Goal: Information Seeking & Learning: Learn about a topic

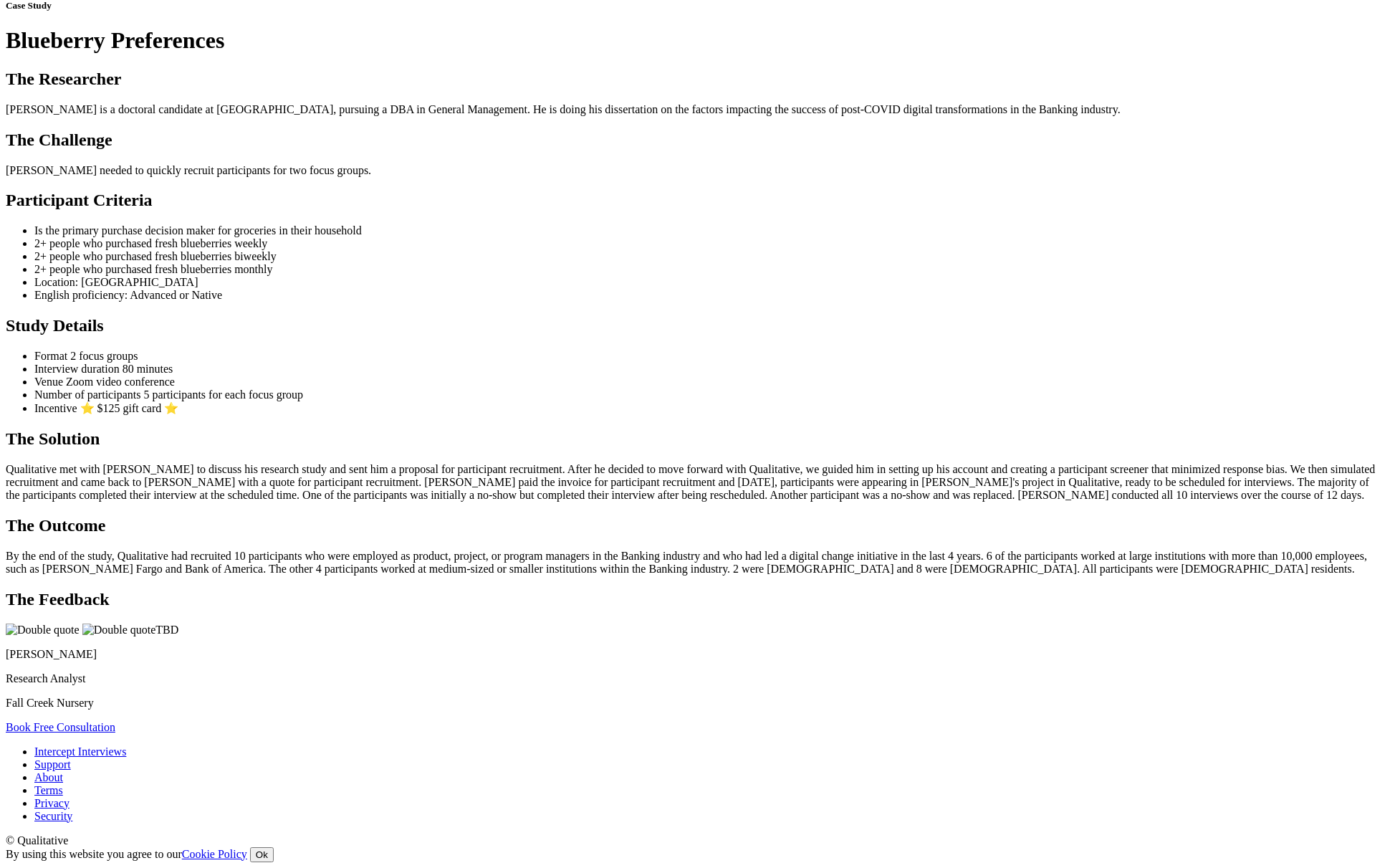
scroll to position [360, 0]
drag, startPoint x: 645, startPoint y: 638, endPoint x: 334, endPoint y: 261, distance: 488.7
click at [334, 261] on ui-view "Case Study Blueberry Preferences The Researcher Ben is a doctoral candidate at …" at bounding box center [695, 367] width 1378 height 733
click at [347, 186] on ui-view "Case Study Blueberry Preferences The Researcher Ben is a doctoral candidate at …" at bounding box center [695, 367] width 1378 height 733
copy ui-view "The Challenge Ben needed to quickly recruit participants for two focus groups. …"
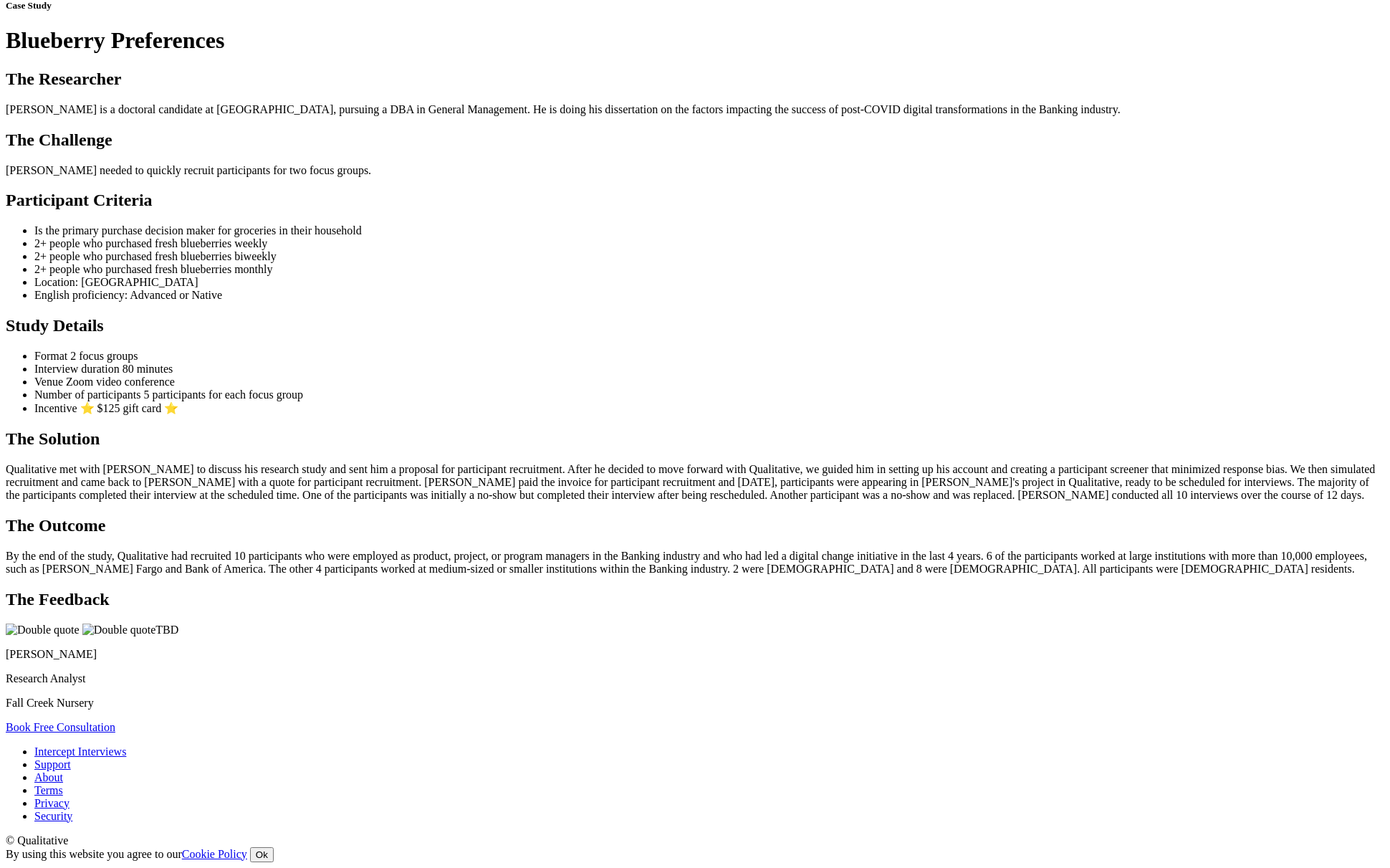
click at [696, 375] on li "Interview duration 80 minutes" at bounding box center [710, 369] width 1350 height 13
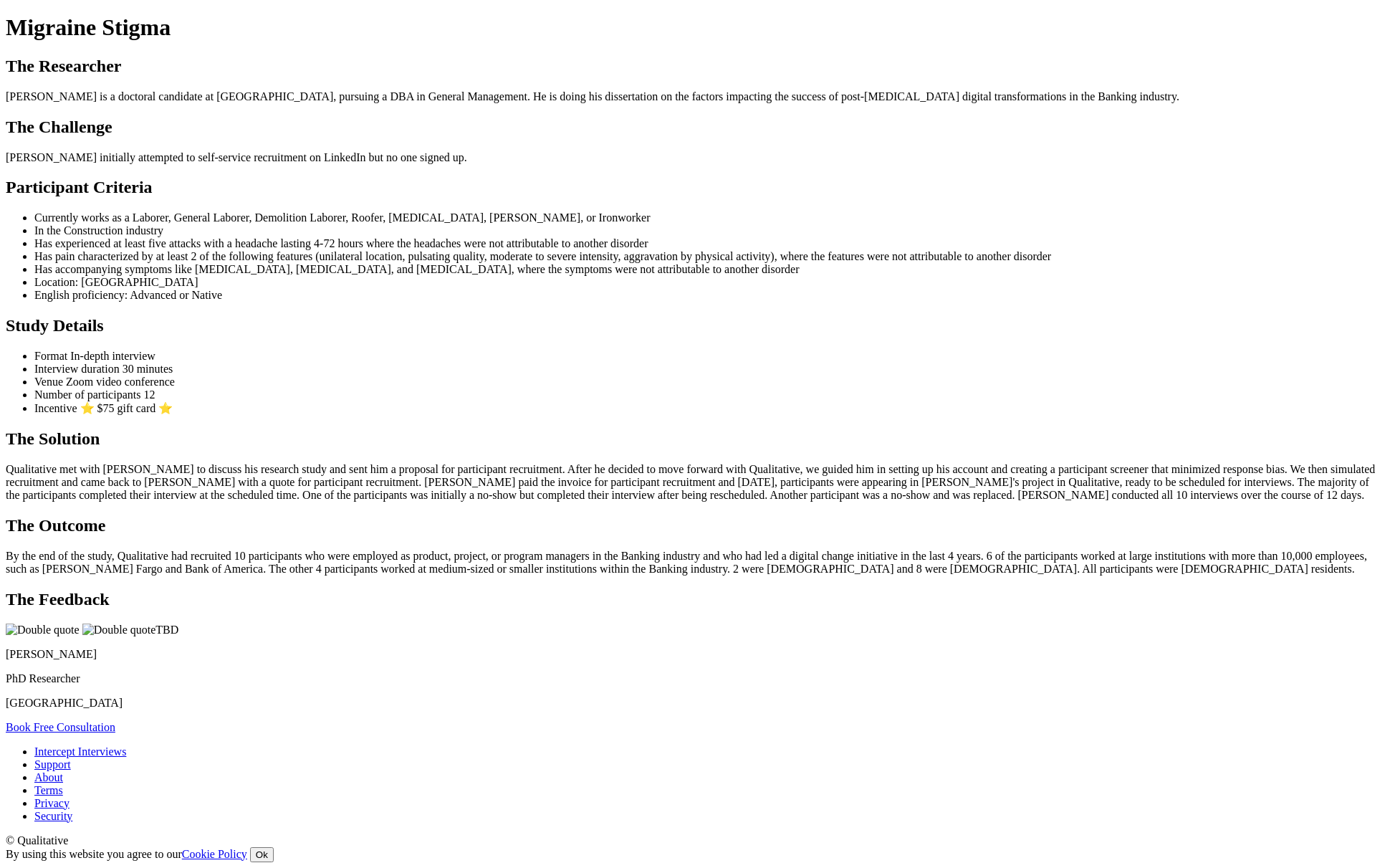
drag, startPoint x: 646, startPoint y: 789, endPoint x: 329, endPoint y: 334, distance: 554.5
click at [329, 334] on ui-view "Case Study Migraine Stigma The Researcher Brian is a doctoral candidate at Cape…" at bounding box center [695, 359] width 1378 height 746
copy ui-view "Participant Criteria Currently works as a Laborer, General Laborer, Demolition …"
click at [895, 302] on li "English proficiency: Advanced or Native" at bounding box center [710, 295] width 1350 height 13
click at [728, 289] on li "Location: United States" at bounding box center [710, 283] width 1350 height 13
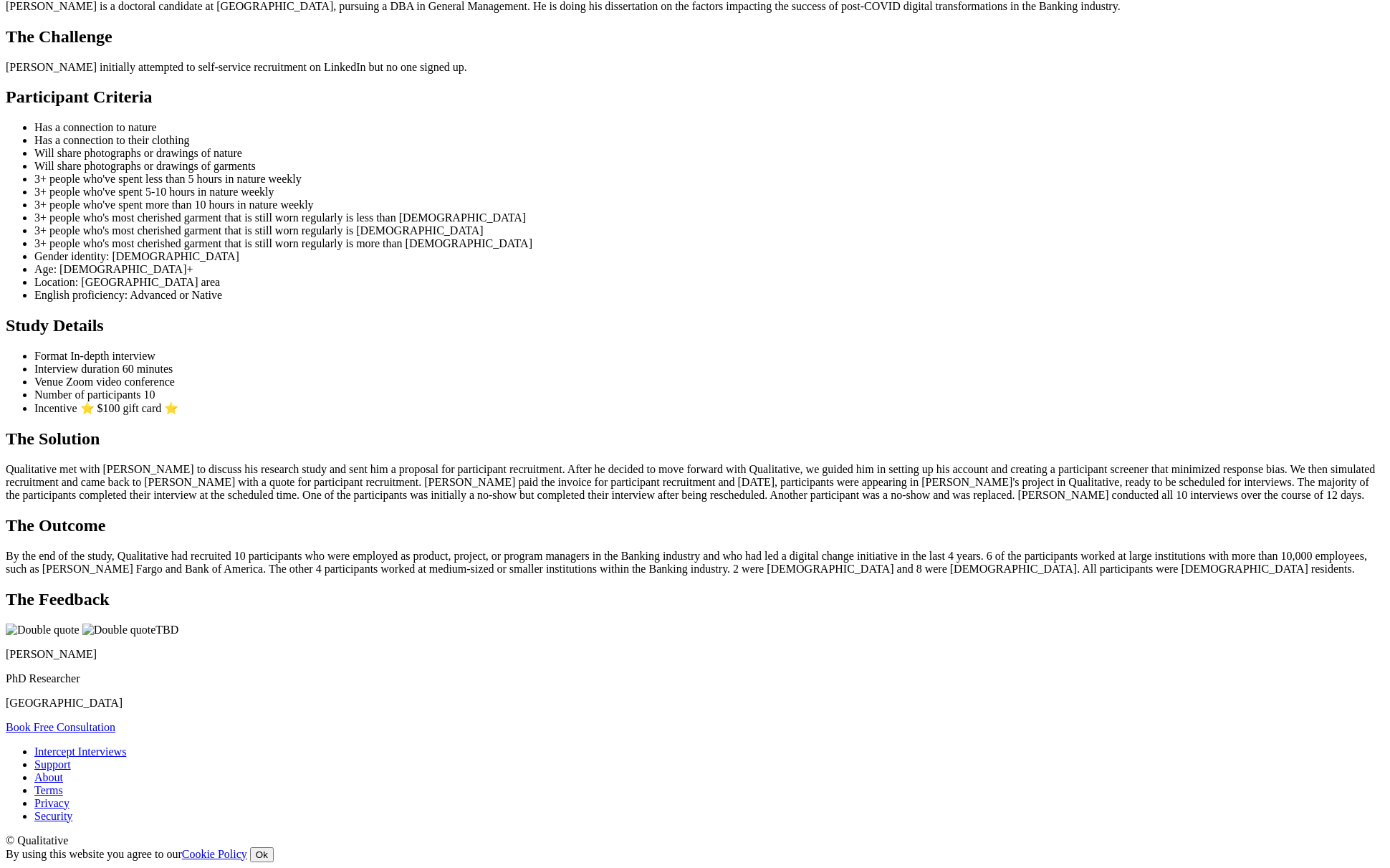
scroll to position [597, 0]
drag, startPoint x: 646, startPoint y: 627, endPoint x: 334, endPoint y: 45, distance: 660.4
click at [334, 45] on ui-view "Case Study Clothing & Nature Stories The Researcher [PERSON_NAME] is a doctoral…" at bounding box center [695, 315] width 1378 height 836
copy ui-view "Participant Criteria Has a connection to nature Has a connection to their cloth…"
click at [728, 375] on li "Interview duration 60 minutes" at bounding box center [710, 369] width 1350 height 13
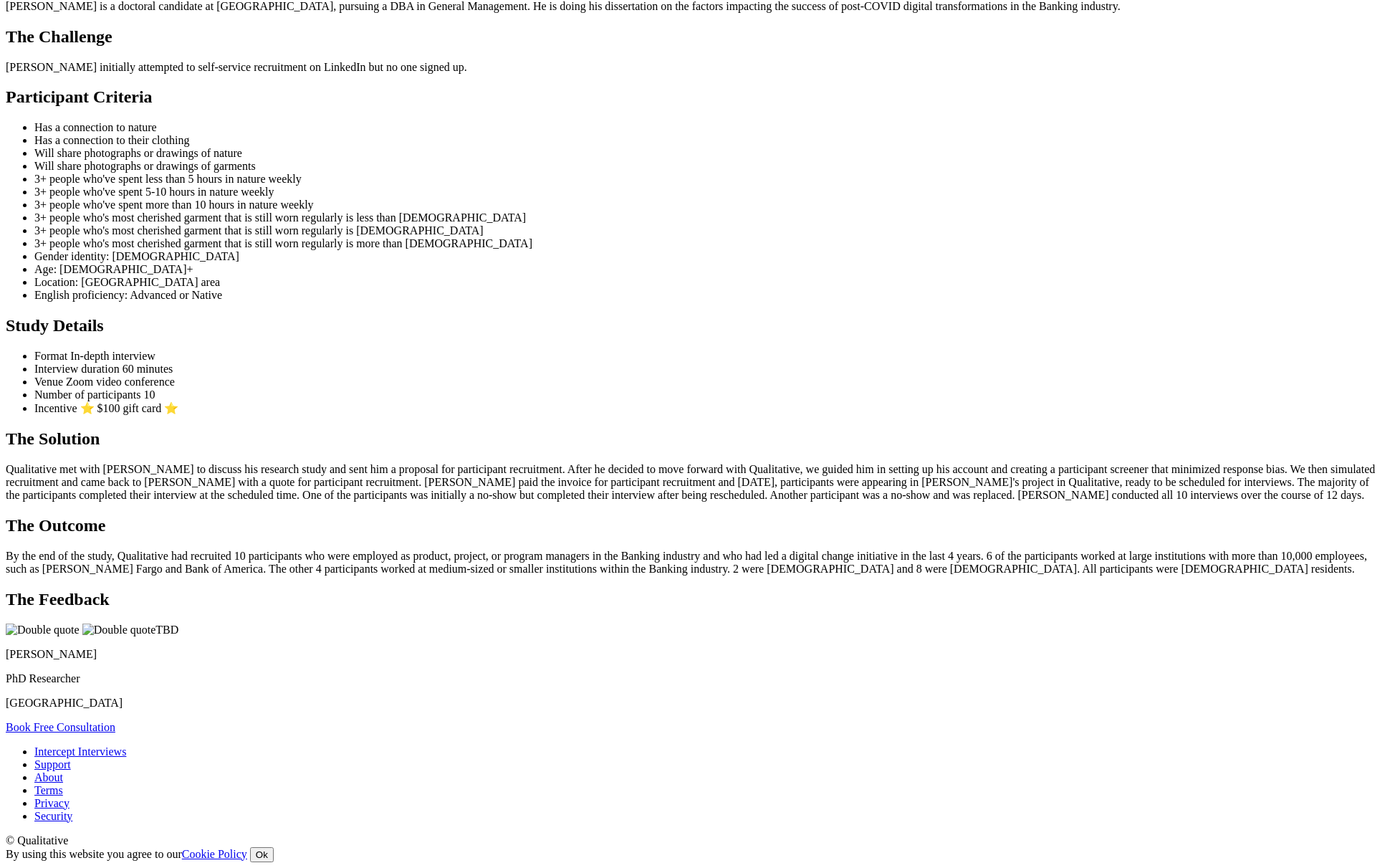
click at [728, 375] on li "Interview duration 60 minutes" at bounding box center [710, 369] width 1350 height 13
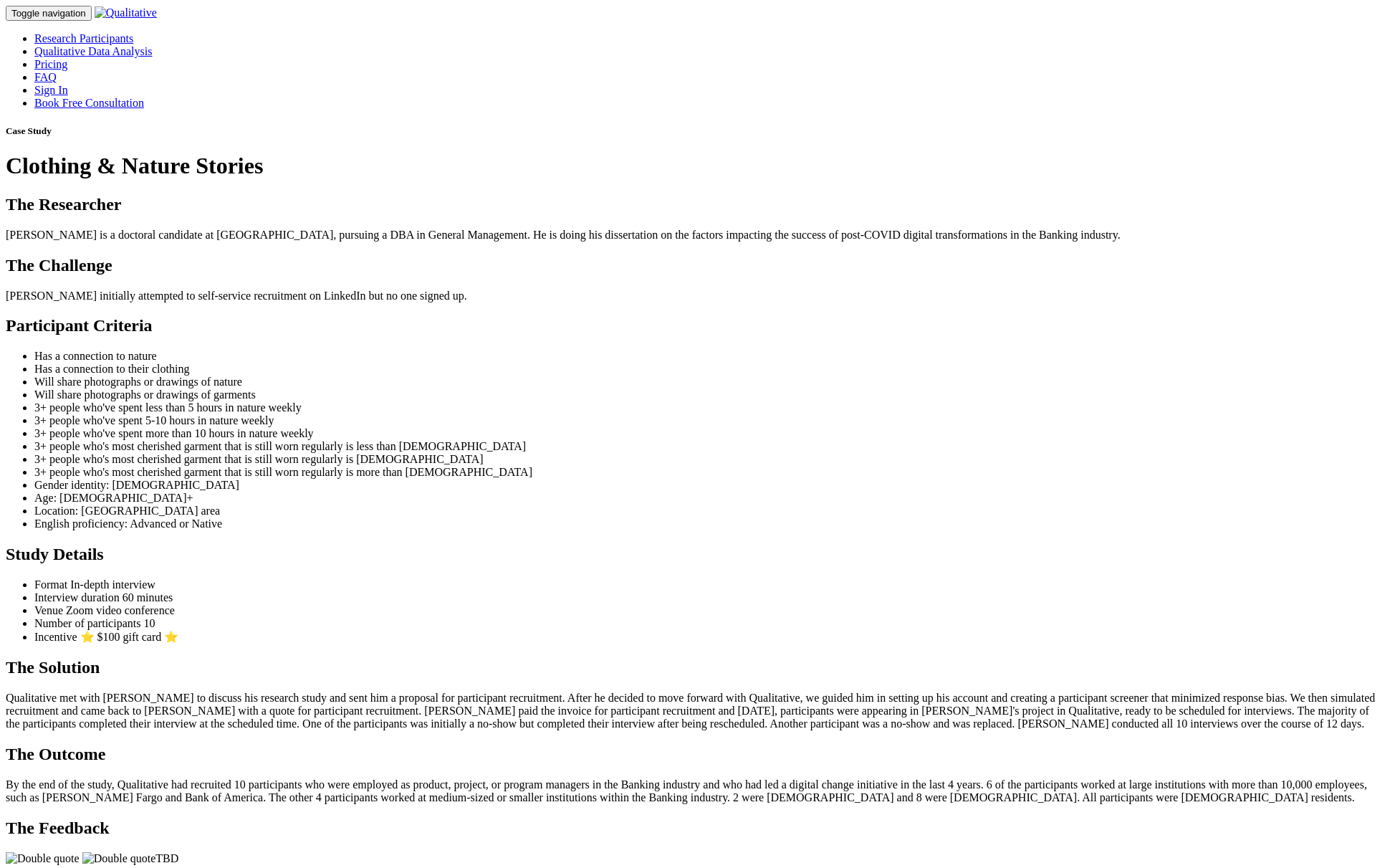
click at [727, 275] on h2 "The Challenge" at bounding box center [695, 265] width 1378 height 19
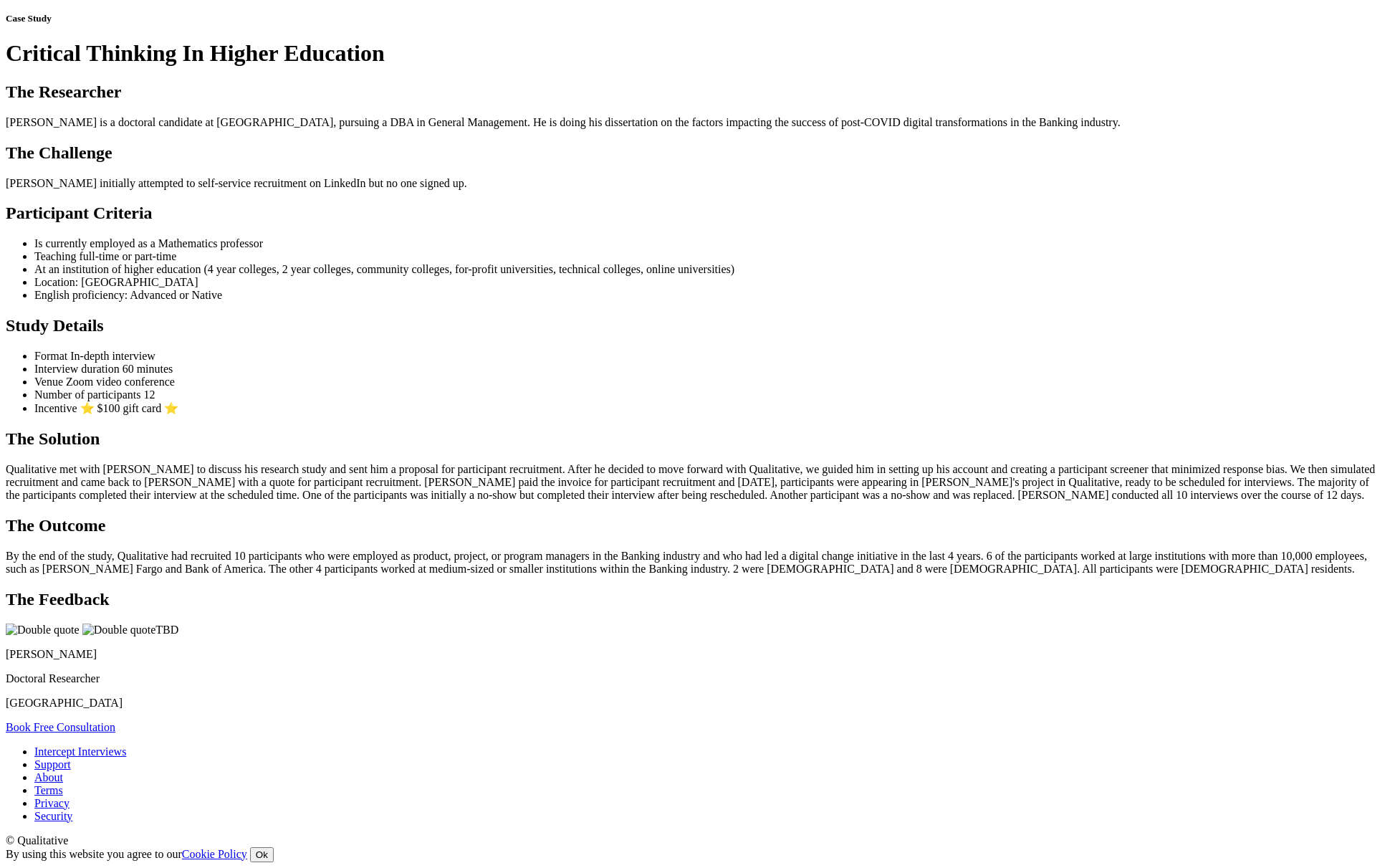
click at [875, 423] on ui-view "Case Study Critical Thinking In Higher Education The Researcher Ingrid is a doc…" at bounding box center [695, 373] width 1378 height 720
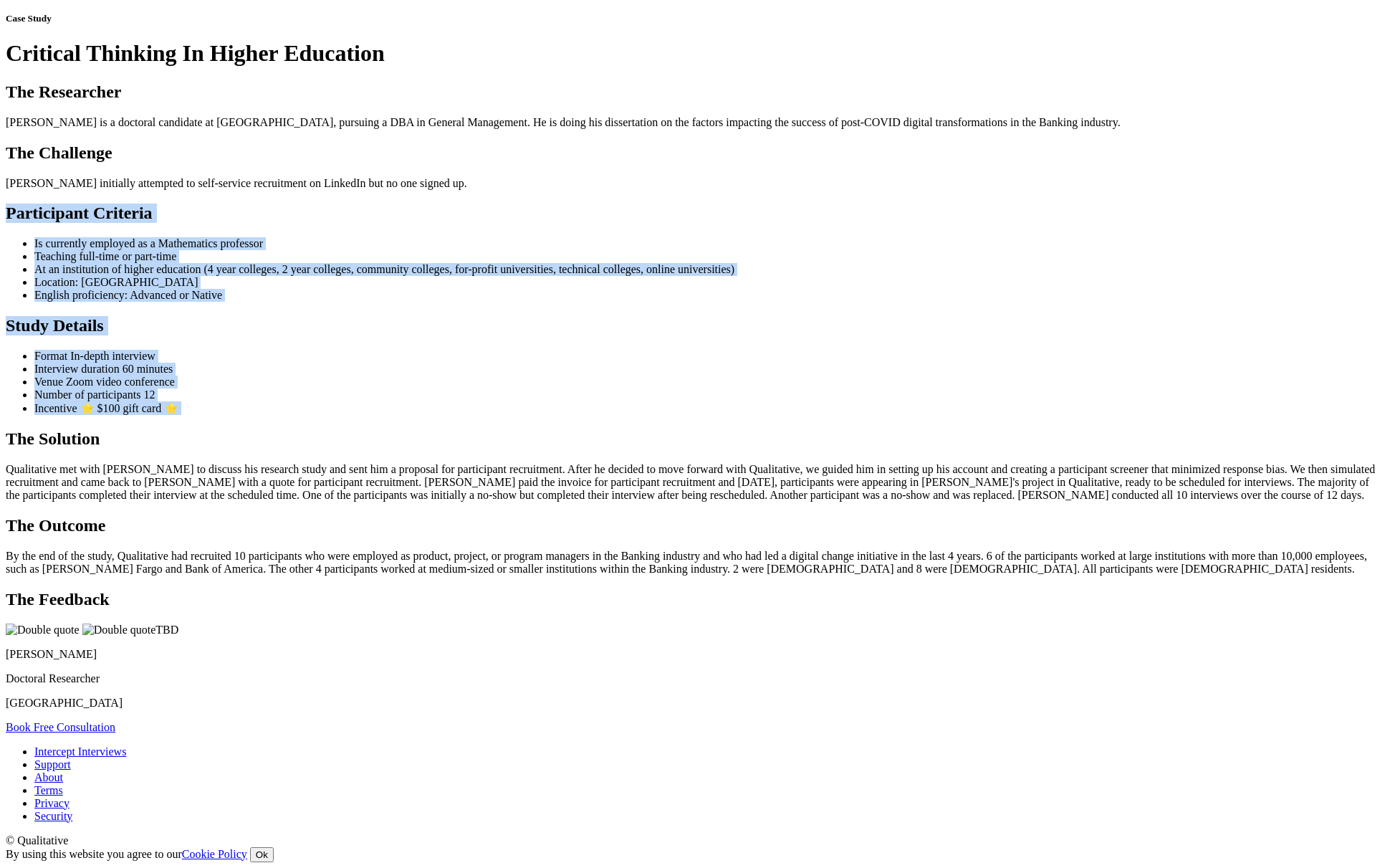
drag, startPoint x: 631, startPoint y: 744, endPoint x: 343, endPoint y: 379, distance: 464.9
click at [343, 379] on ui-view "Case Study Critical Thinking In Higher Education The Researcher Ingrid is a doc…" at bounding box center [695, 373] width 1378 height 720
copy ui-view "Participant Criteria Is currently employed as a Mathematics professor Teaching …"
click at [728, 548] on ui-view "Case Study Critical Thinking In Higher Education The Researcher Ingrid is a doc…" at bounding box center [695, 373] width 1378 height 720
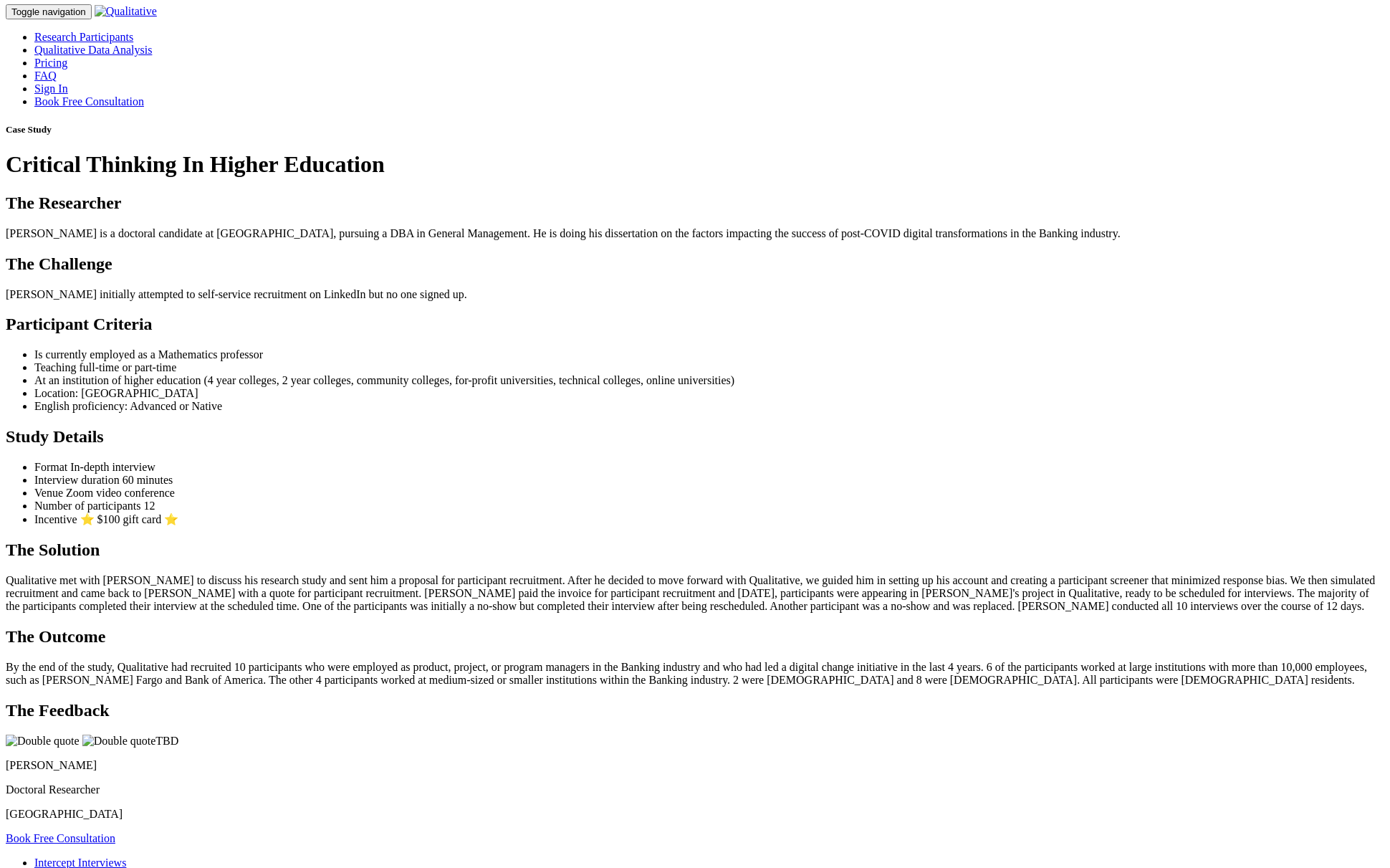
scroll to position [0, 0]
click at [725, 550] on ui-view "Case Study Critical Thinking In Higher Education The Researcher Ingrid is a doc…" at bounding box center [695, 485] width 1378 height 720
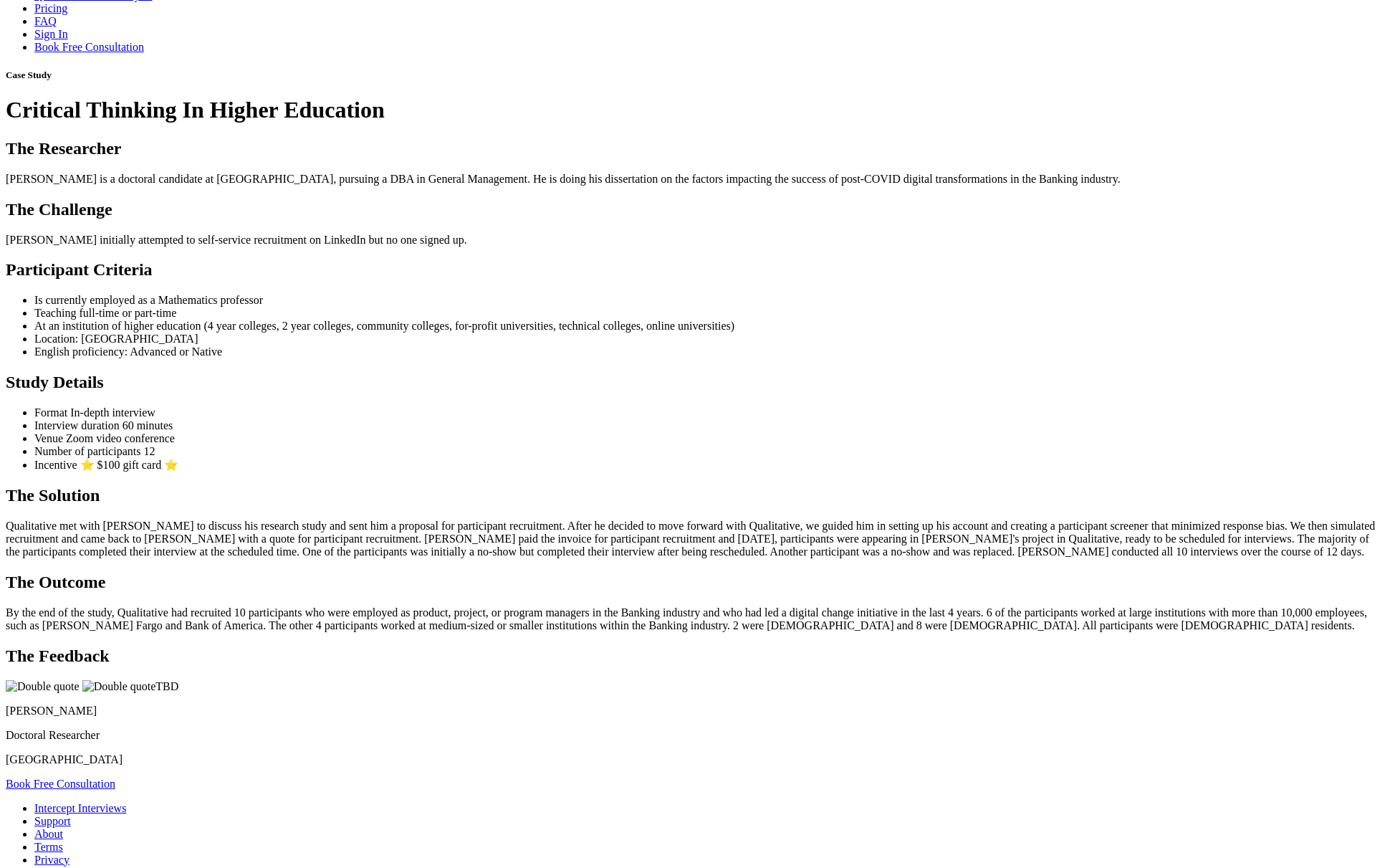
scroll to position [58, 0]
click at [708, 570] on ui-view "Case Study Critical Thinking In Higher Education The Researcher Ingrid is a doc…" at bounding box center [695, 427] width 1378 height 720
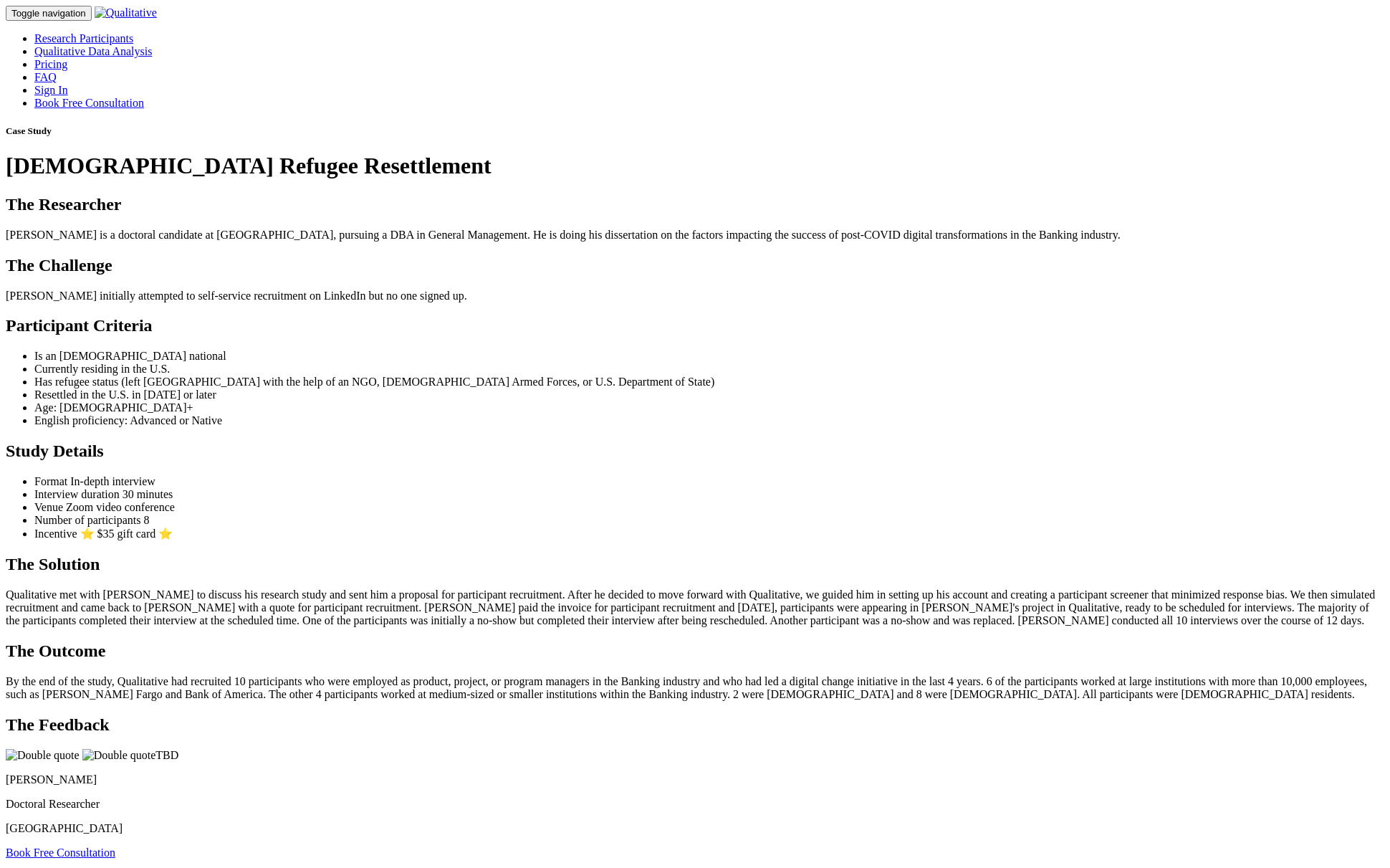
click at [723, 556] on ui-view "Case Study [DEMOGRAPHIC_DATA] Refugee Resettlement The Researcher [PERSON_NAME]…" at bounding box center [695, 492] width 1378 height 733
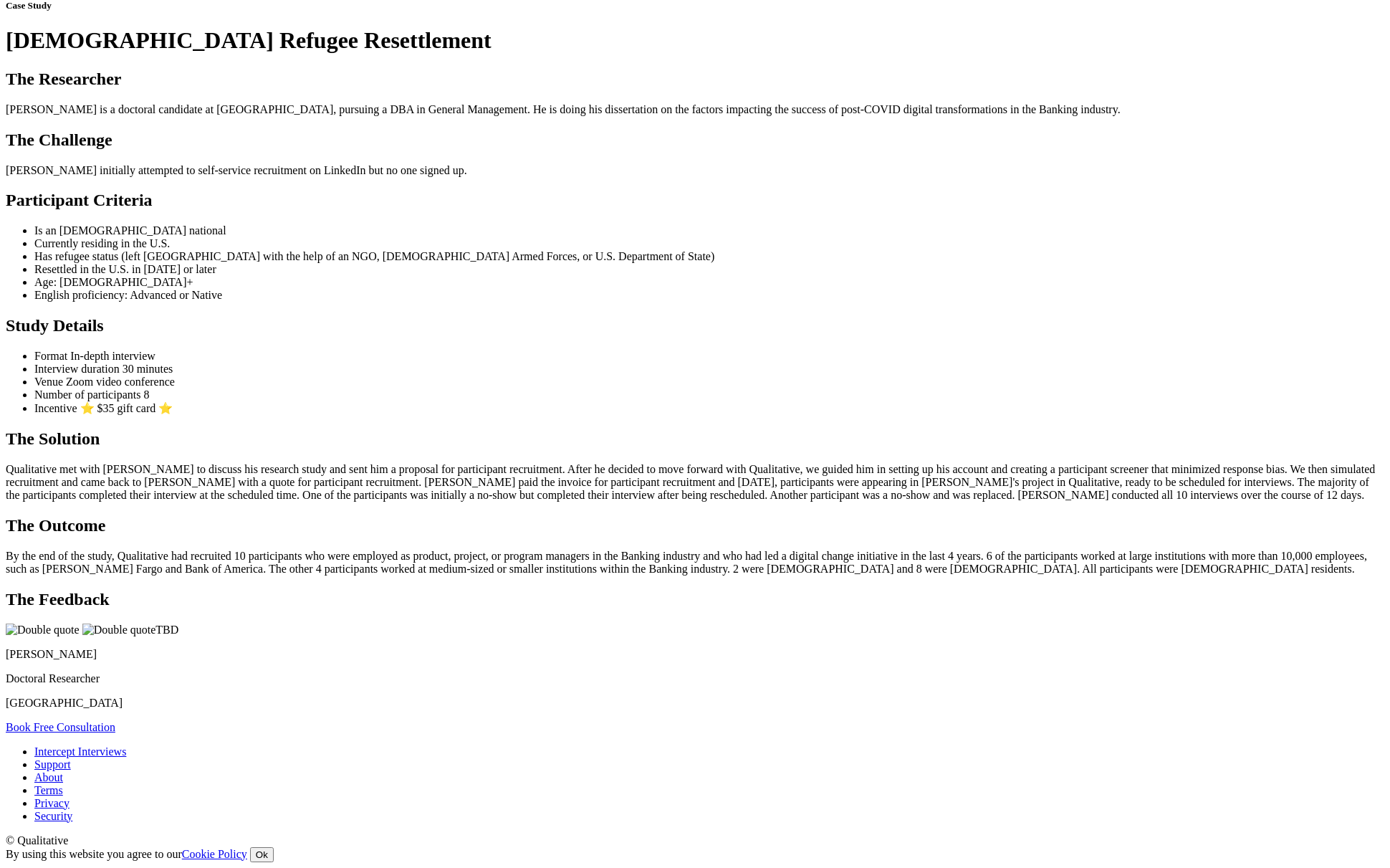
scroll to position [387, 0]
drag, startPoint x: 629, startPoint y: 652, endPoint x: 301, endPoint y: 282, distance: 494.5
click at [301, 282] on ui-view "Case Study Afghan Refugee Resettlement The Researcher Maureene is a doctoral ca…" at bounding box center [695, 367] width 1378 height 733
copy ui-view "Participant Criteria Is an Afghan national Currently residing in the U.S. Has r…"
